Goal: Task Accomplishment & Management: Manage account settings

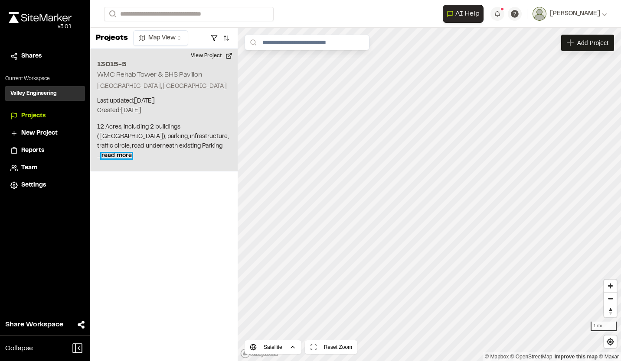
click at [132, 156] on span "read more" at bounding box center [116, 155] width 30 height 5
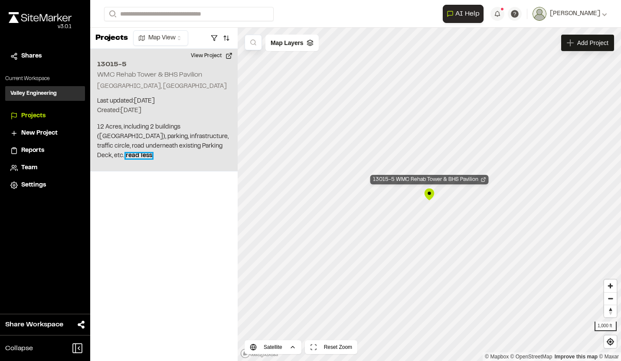
click at [420, 181] on div "13015-5 WMC Rehab Tower & BHS Pavilion" at bounding box center [429, 180] width 118 height 10
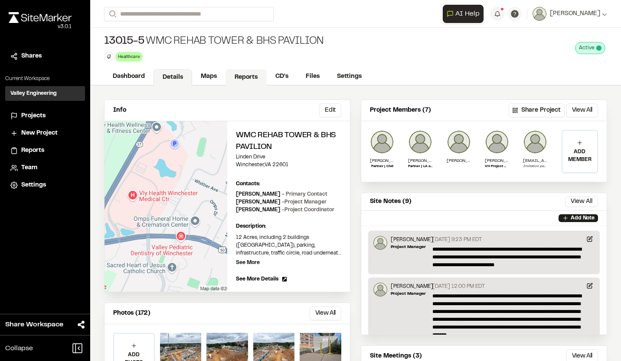
click at [244, 78] on link "Reports" at bounding box center [245, 77] width 41 height 16
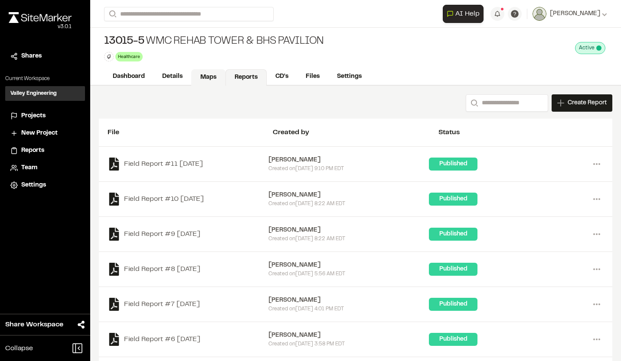
click at [207, 77] on link "Maps" at bounding box center [208, 77] width 34 height 16
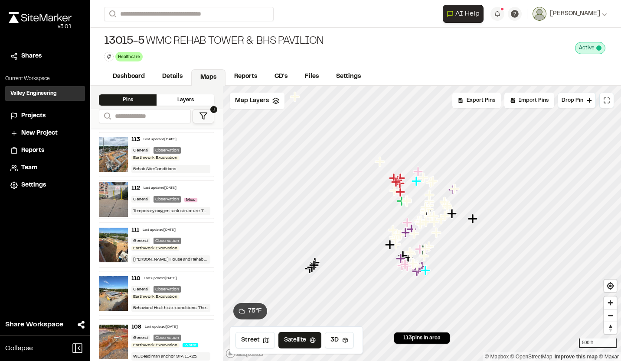
click at [144, 141] on div "Last updated [DATE]" at bounding box center [159, 139] width 33 height 5
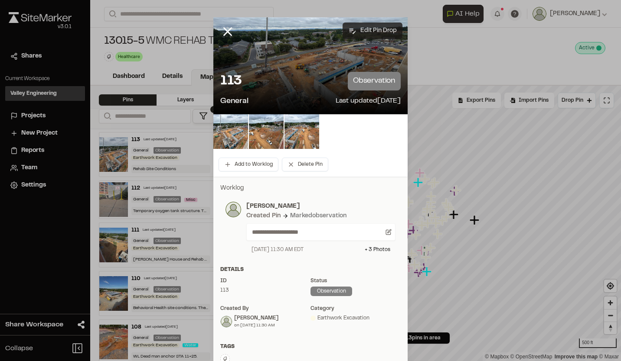
click at [379, 33] on button "Edit Pin Drop" at bounding box center [372, 31] width 60 height 16
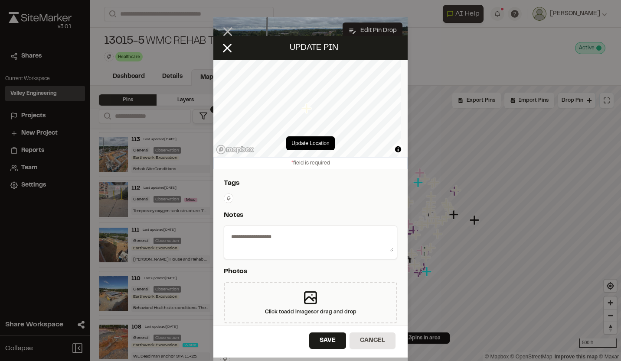
select select "****"
type textarea "**********"
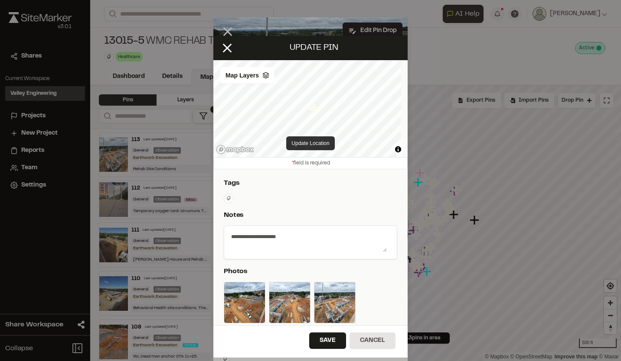
click at [306, 142] on button "Update Location" at bounding box center [310, 144] width 48 height 14
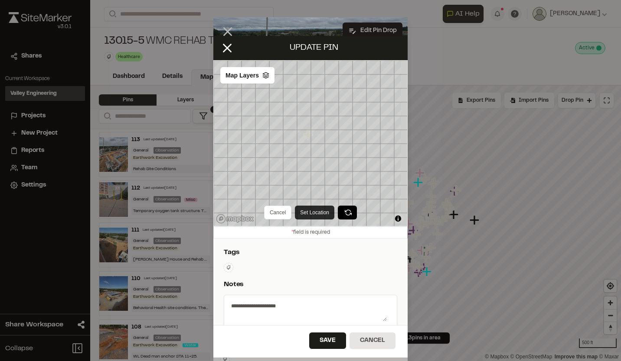
click at [316, 215] on button "Set Location" at bounding box center [314, 213] width 39 height 14
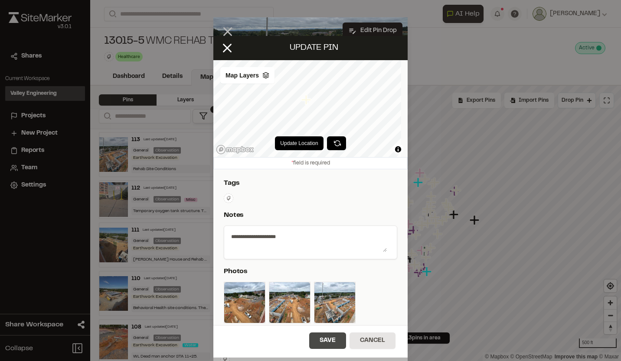
click at [320, 338] on button "Save" at bounding box center [327, 341] width 37 height 16
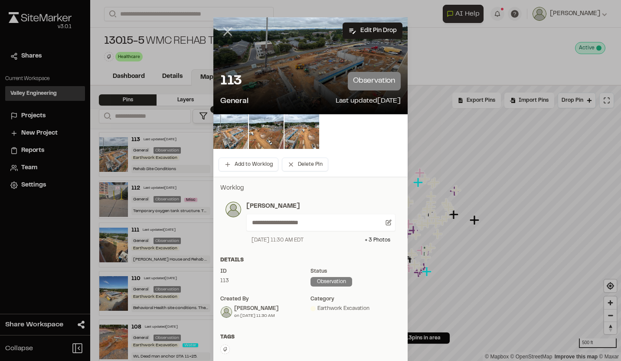
click at [224, 32] on line at bounding box center [227, 31] width 7 height 7
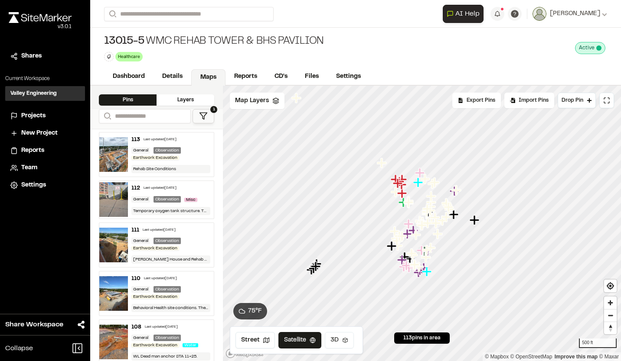
click at [339, 337] on button "3D" at bounding box center [339, 340] width 29 height 16
click at [306, 342] on button "Satellite" at bounding box center [300, 340] width 45 height 16
click at [214, 111] on span "1" at bounding box center [213, 109] width 7 height 7
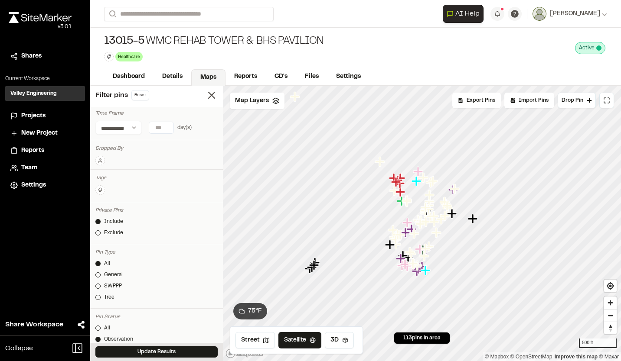
scroll to position [87, 0]
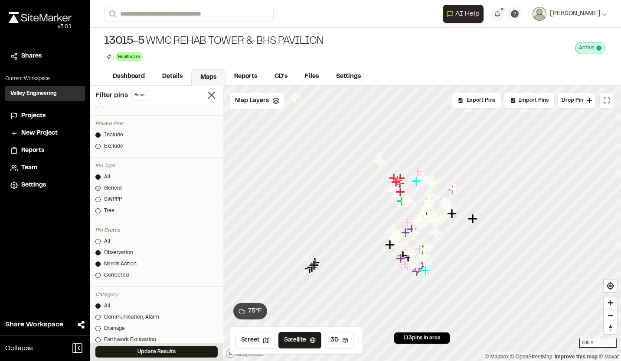
click at [98, 189] on div at bounding box center [97, 188] width 5 height 5
click at [98, 265] on div at bounding box center [97, 264] width 5 height 5
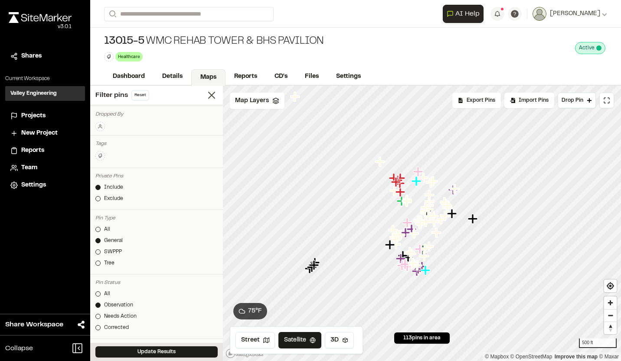
scroll to position [0, 0]
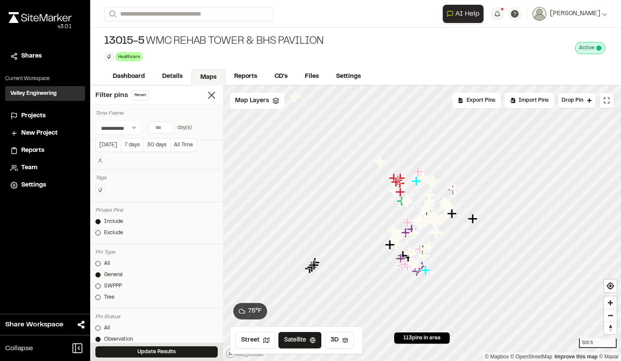
click at [167, 125] on input "*" at bounding box center [161, 127] width 24 height 11
type input "*"
click at [167, 125] on input "*" at bounding box center [161, 127] width 24 height 11
click at [144, 97] on button "Reset" at bounding box center [140, 95] width 18 height 10
click at [99, 275] on div at bounding box center [97, 275] width 5 height 5
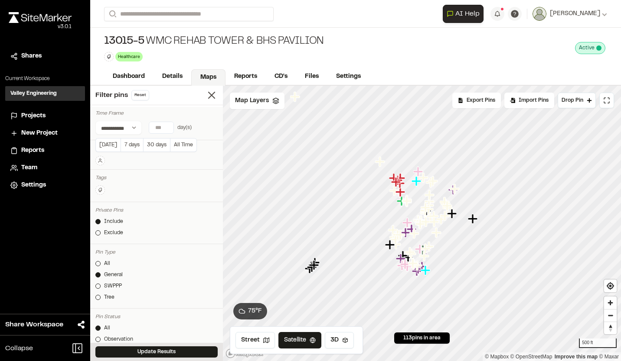
click at [167, 126] on input "*" at bounding box center [161, 127] width 24 height 11
type input "*"
click at [167, 126] on input "*" at bounding box center [161, 127] width 24 height 11
click at [147, 352] on button "Update Results" at bounding box center [156, 352] width 122 height 11
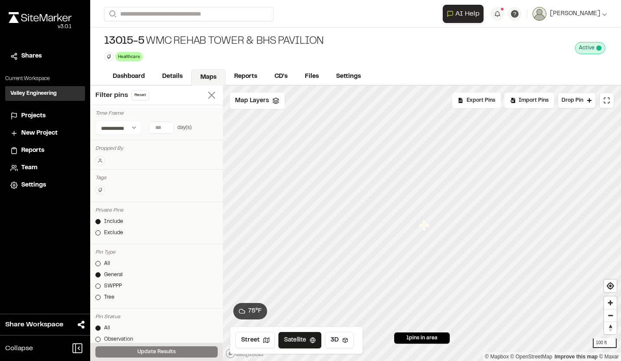
click at [208, 95] on line at bounding box center [211, 95] width 6 height 6
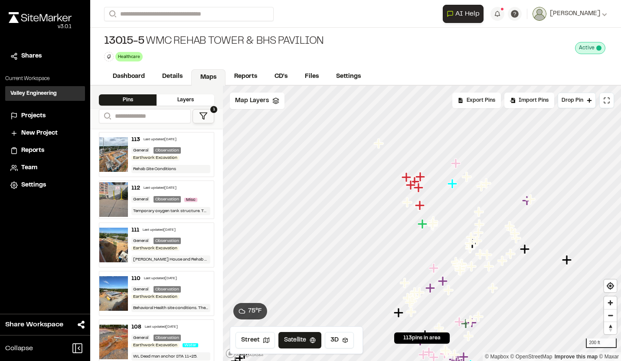
click at [123, 143] on img at bounding box center [113, 154] width 29 height 35
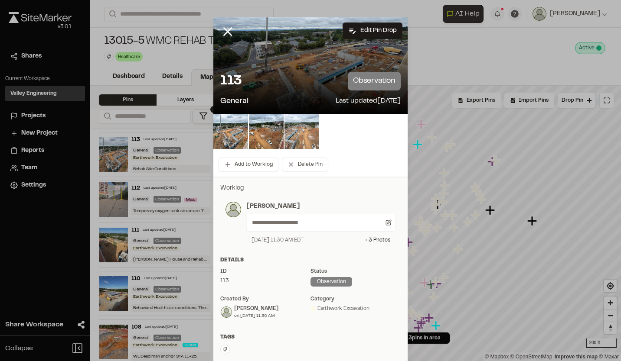
click at [297, 133] on img at bounding box center [301, 131] width 35 height 35
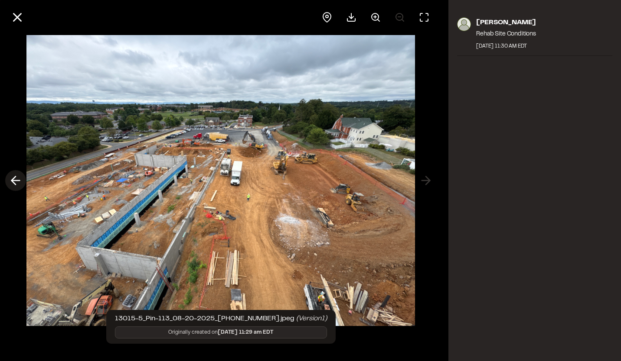
click at [19, 181] on icon at bounding box center [16, 180] width 14 height 15
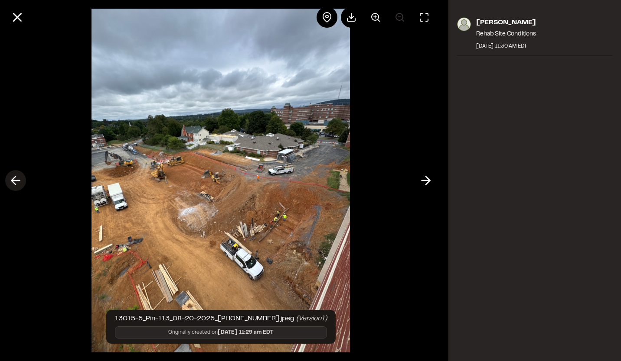
click at [14, 181] on line at bounding box center [16, 181] width 8 height 0
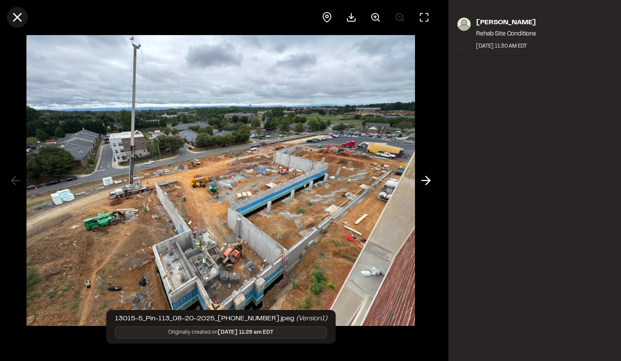
click at [18, 18] on line at bounding box center [17, 17] width 7 height 7
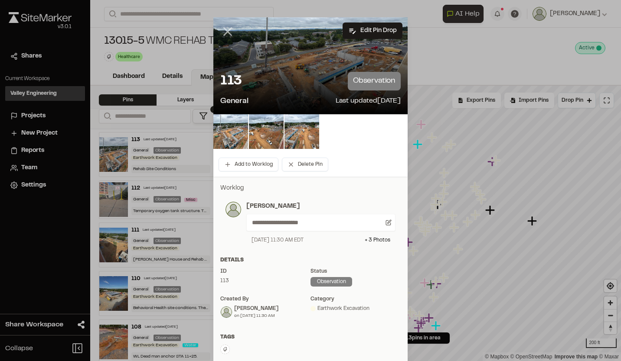
click at [225, 31] on line at bounding box center [227, 31] width 7 height 7
